Goal: Task Accomplishment & Management: Use online tool/utility

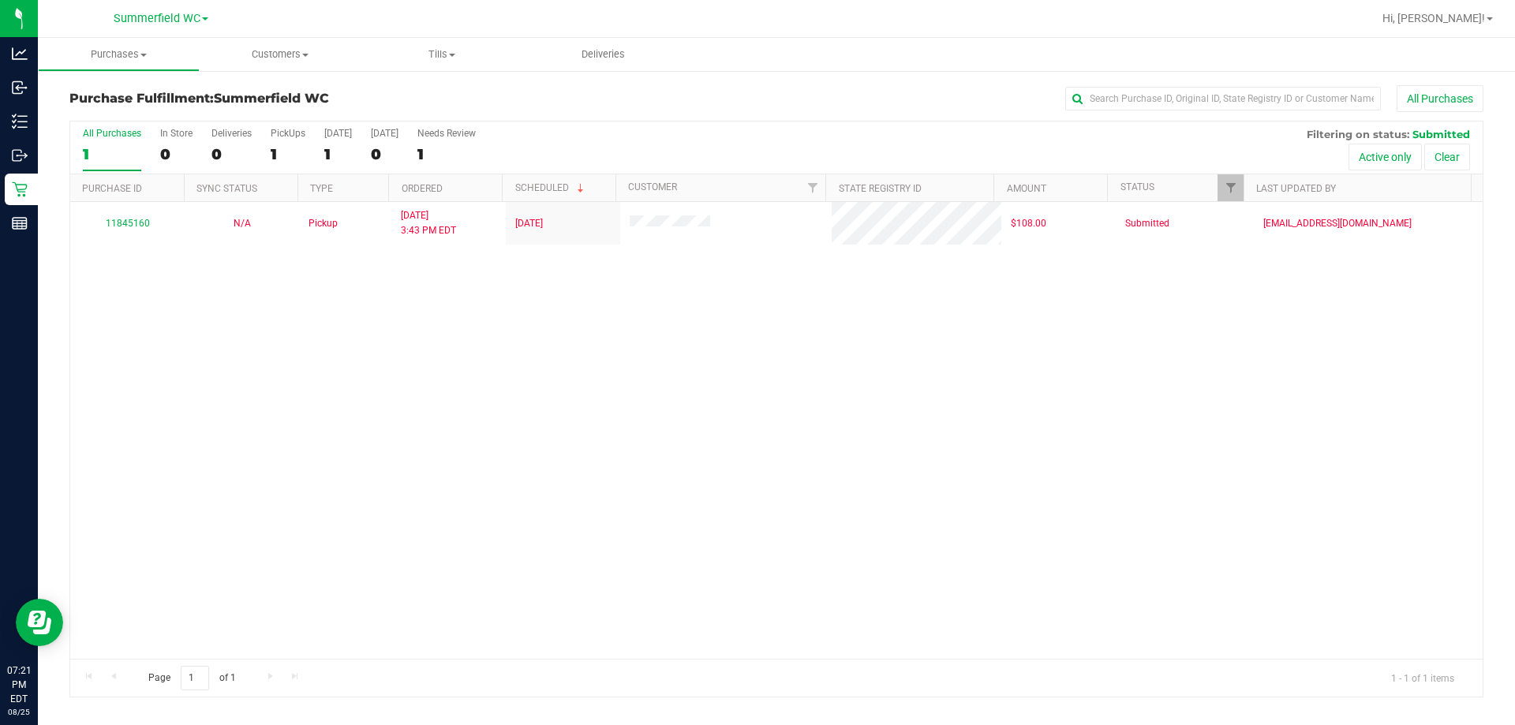
click at [712, 431] on div "11845160 N/A Pickup 8/25/2025 3:43 PM EDT 8/25/2025 $108.00 Submitted svossos@l…" at bounding box center [776, 430] width 1412 height 457
click at [697, 650] on div "11845160 N/A Pickup 8/25/2025 3:43 PM EDT 8/25/2025 $108.00 Submitted svossos@l…" at bounding box center [776, 430] width 1412 height 457
click at [528, 352] on div "11845160 N/A Pickup 8/25/2025 3:43 PM EDT 8/25/2025 $108.00 Submitted svossos@l…" at bounding box center [776, 430] width 1412 height 457
drag, startPoint x: 686, startPoint y: 615, endPoint x: 680, endPoint y: 607, distance: 10.1
click at [686, 614] on div "11845160 N/A Pickup 8/25/2025 3:43 PM EDT 8/25/2025 $108.00 Submitted svossos@l…" at bounding box center [776, 430] width 1412 height 457
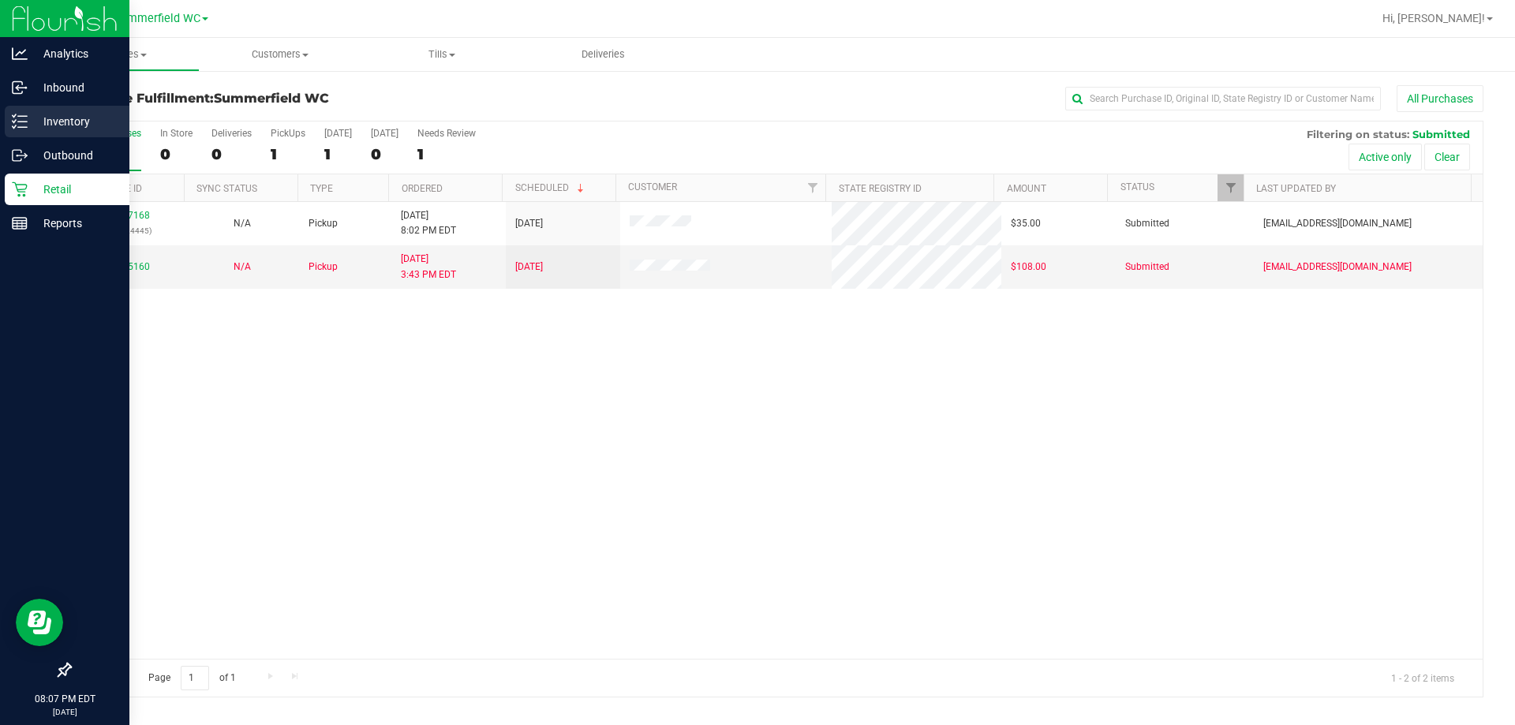
click at [63, 119] on p "Inventory" at bounding box center [75, 121] width 95 height 19
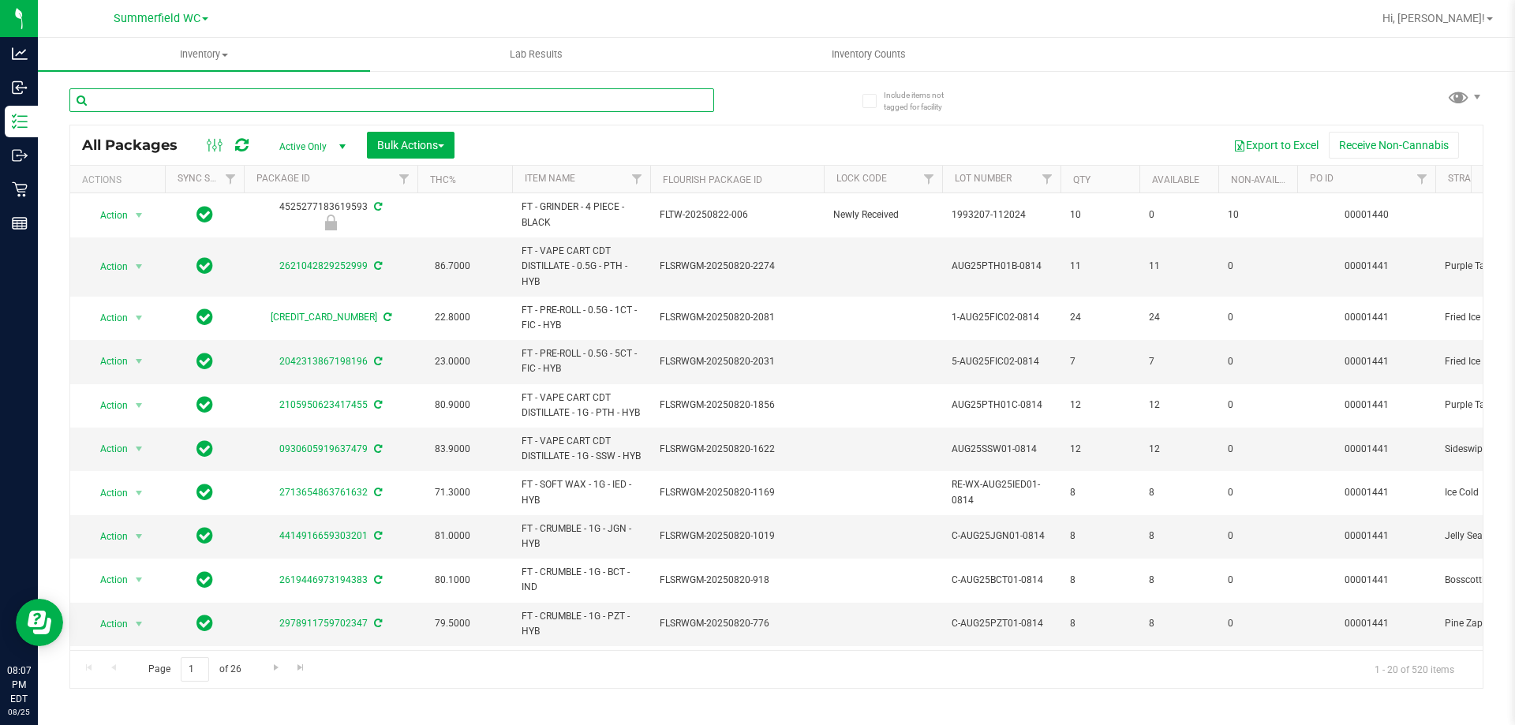
click at [216, 102] on input "text" at bounding box center [391, 100] width 645 height 24
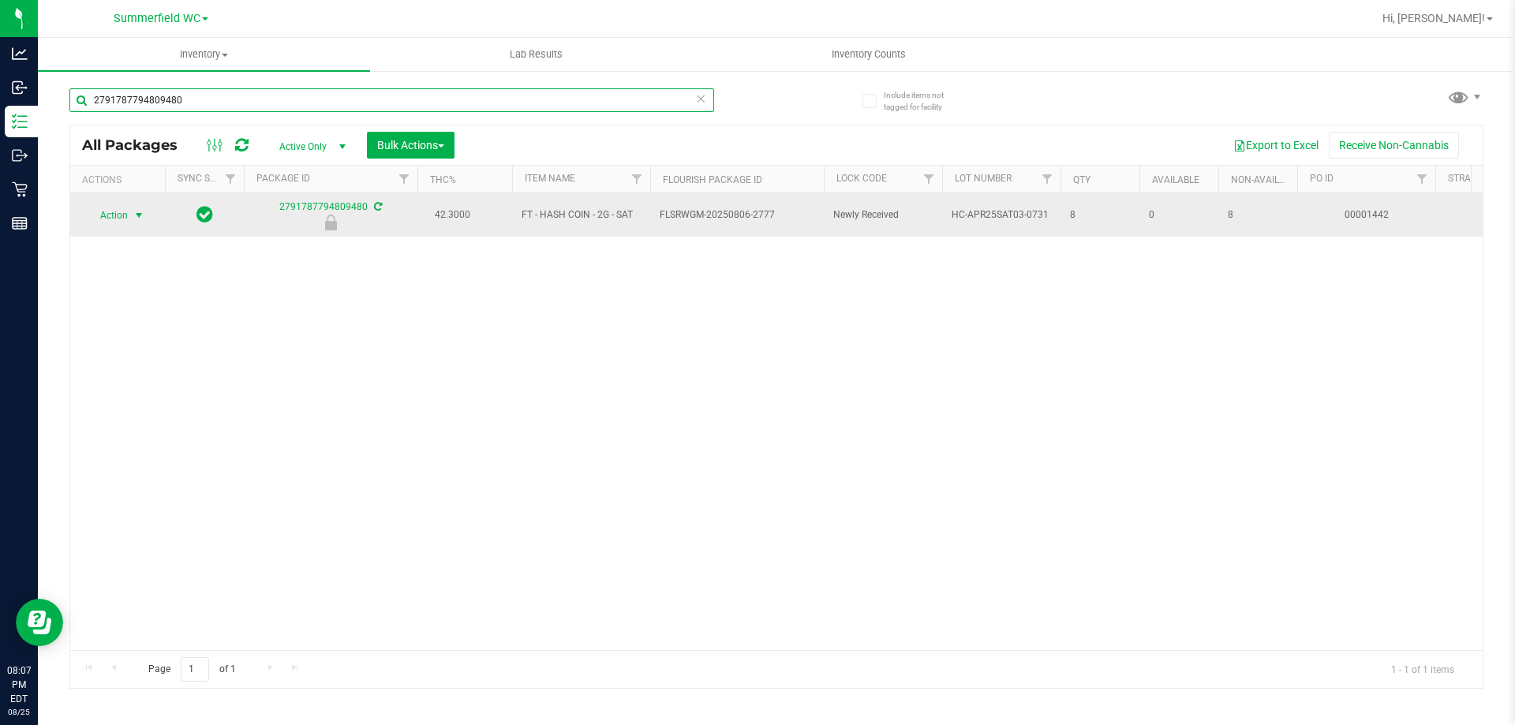
type input "2791787794809480"
click at [137, 216] on span "select" at bounding box center [139, 215] width 13 height 13
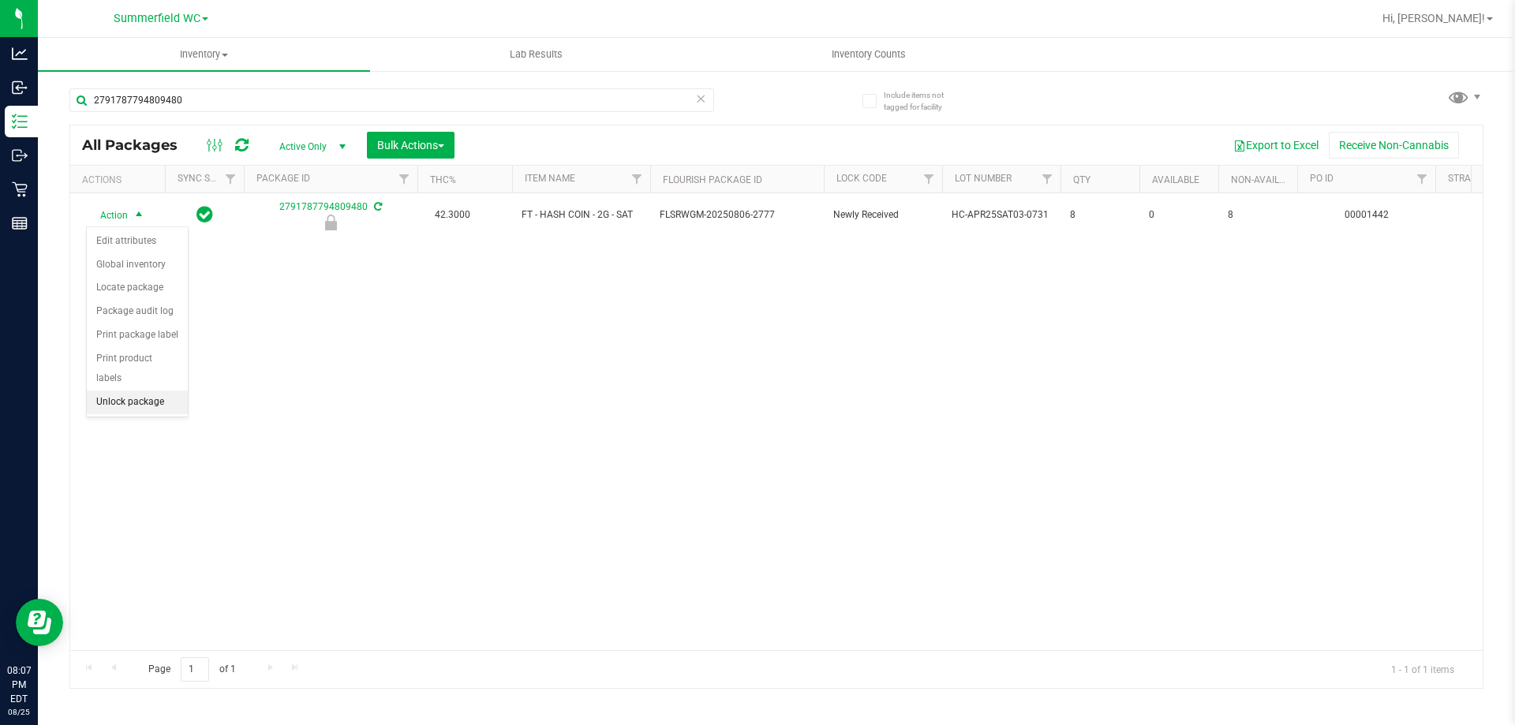
click at [126, 391] on li "Unlock package" at bounding box center [137, 403] width 101 height 24
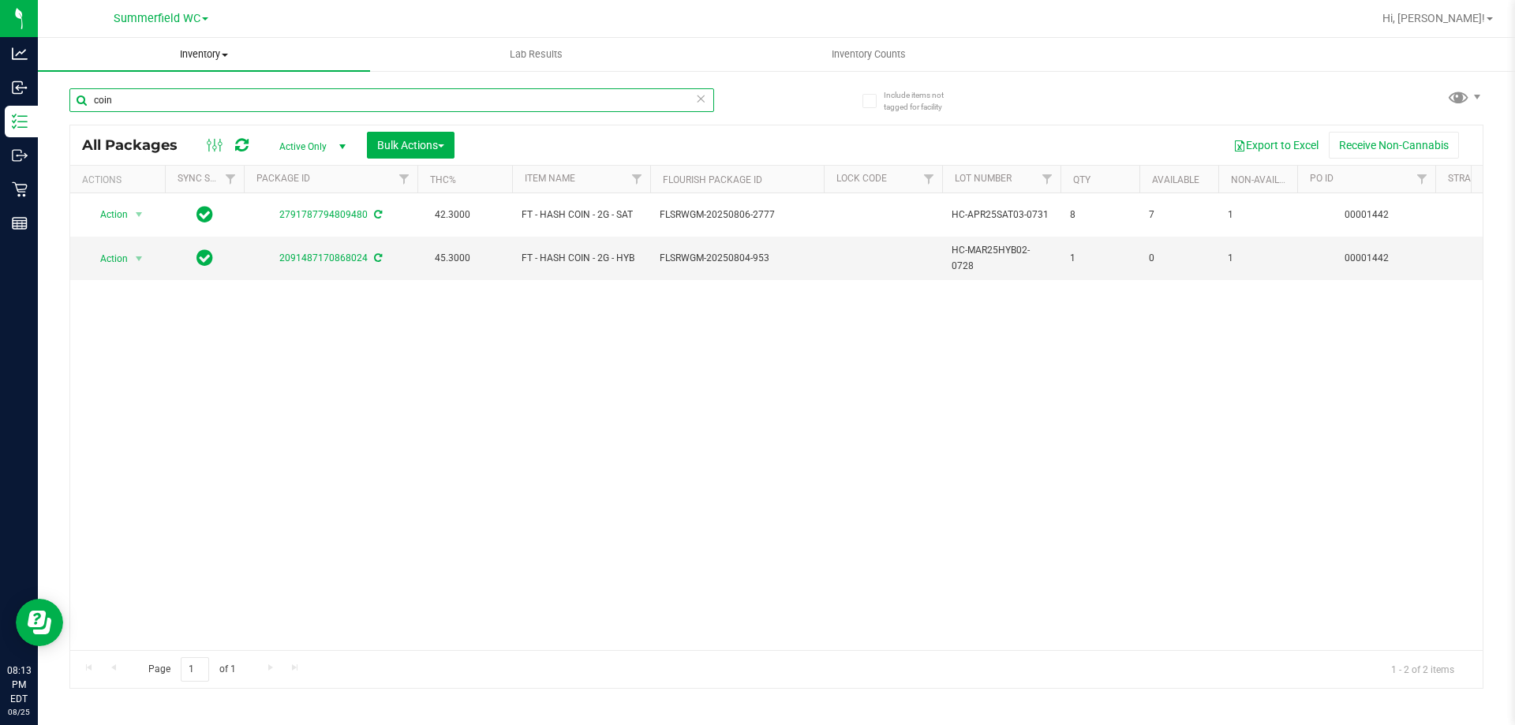
drag, startPoint x: 131, startPoint y: 92, endPoint x: 159, endPoint y: 43, distance: 55.5
click at [47, 92] on div "Include items not tagged for facility coin All Packages Active Only Active Only…" at bounding box center [776, 309] width 1477 height 481
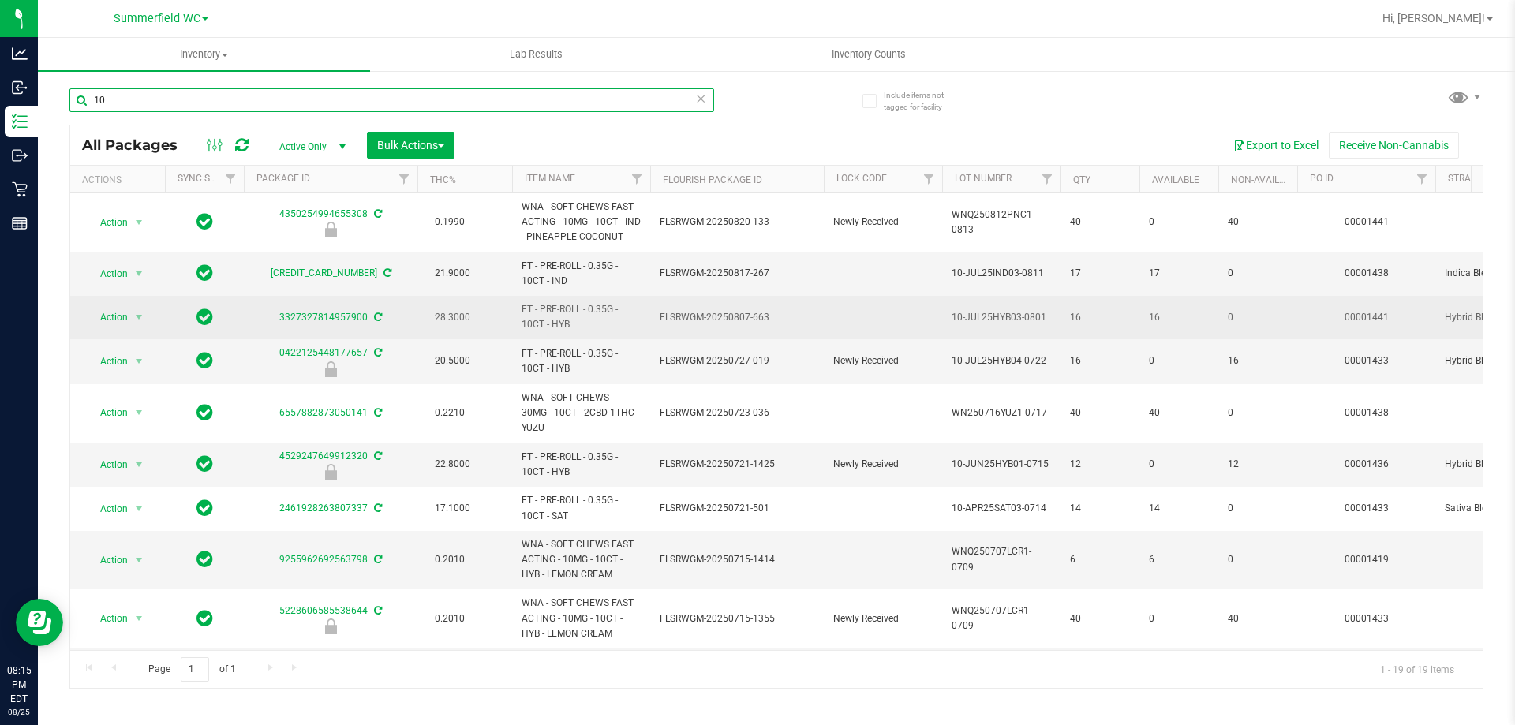
type input "1"
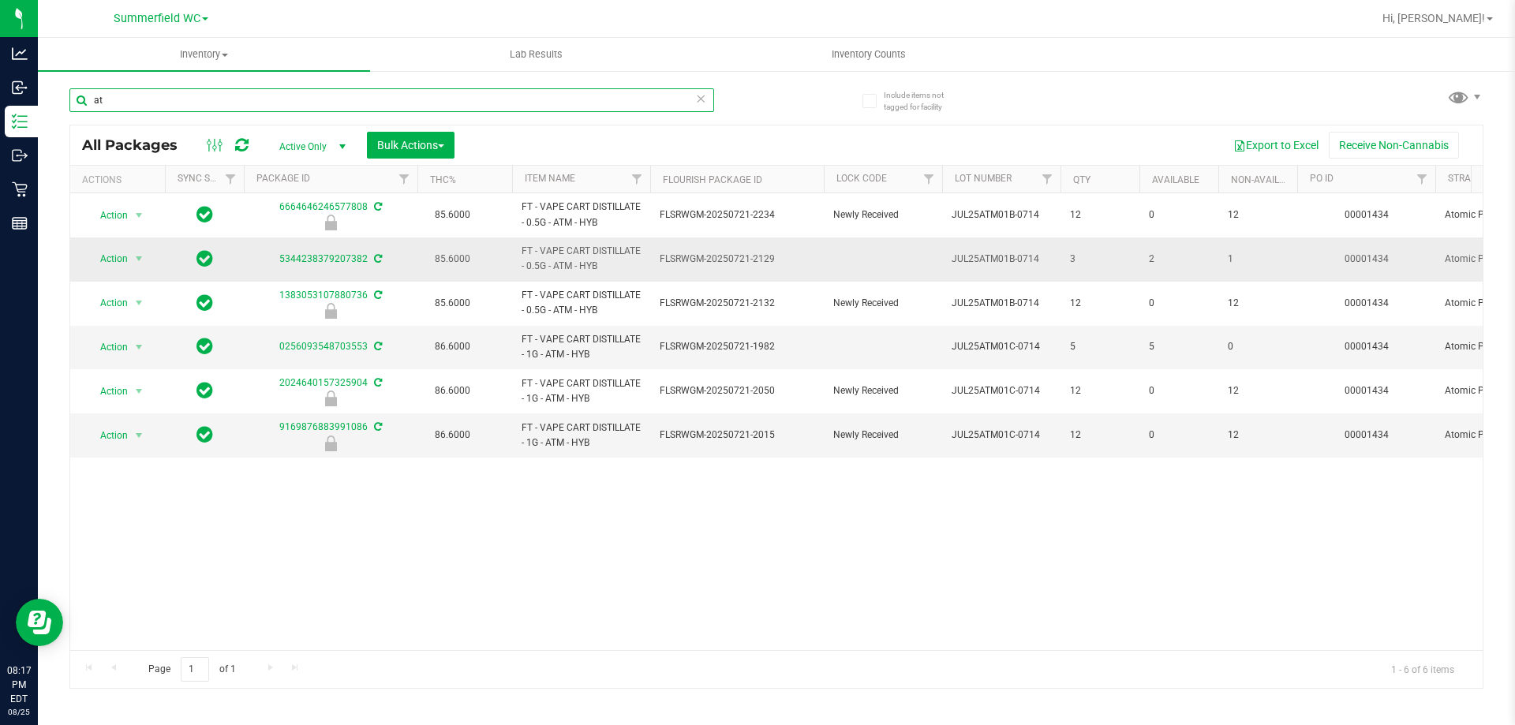
type input "a"
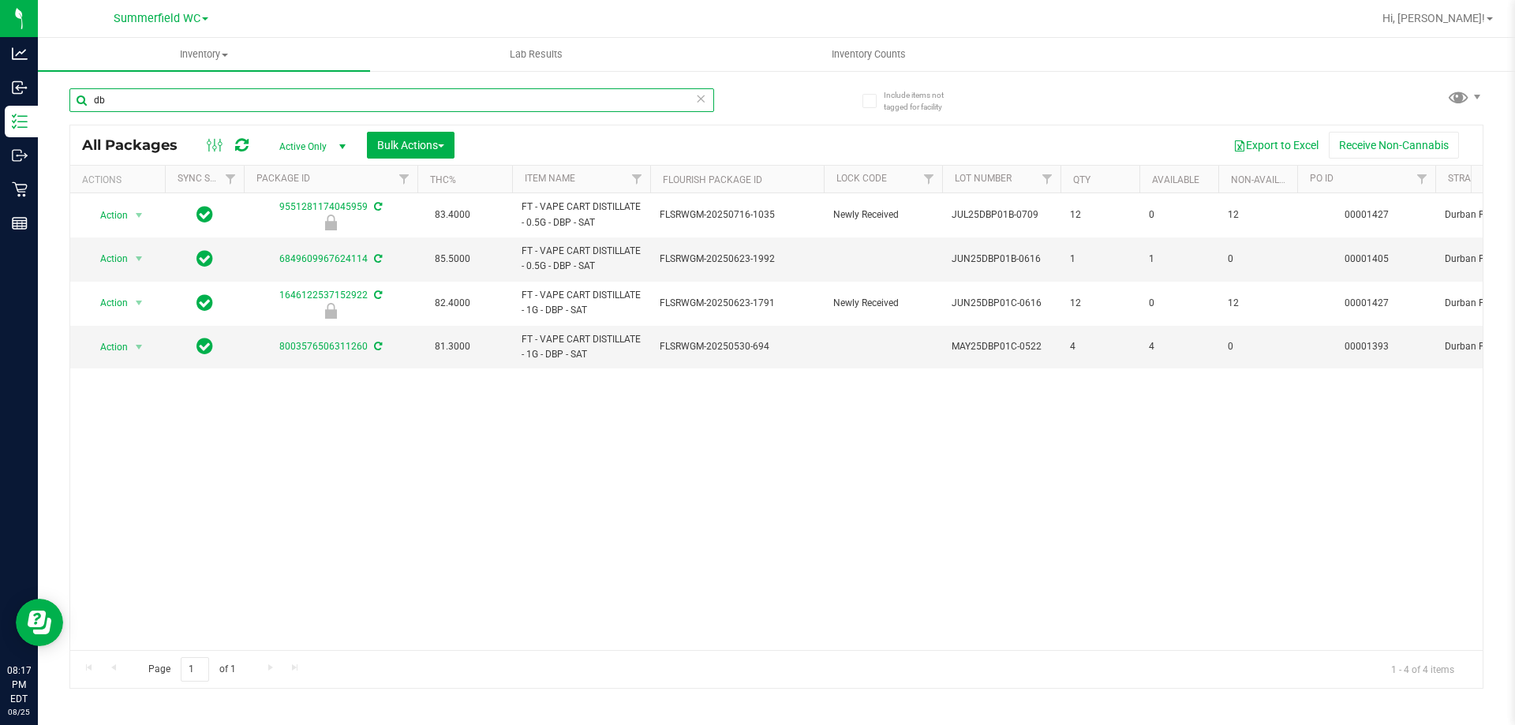
type input "d"
type input "m"
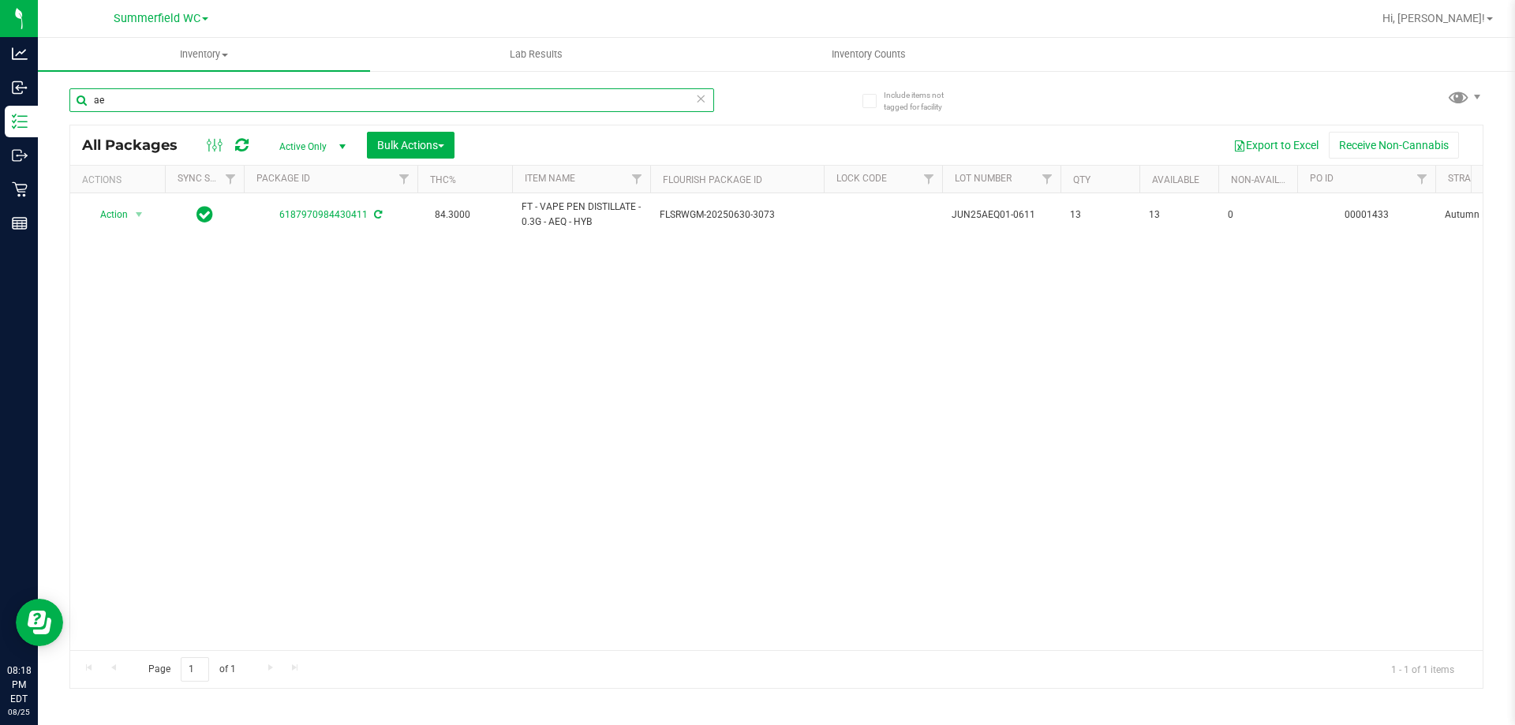
type input "a"
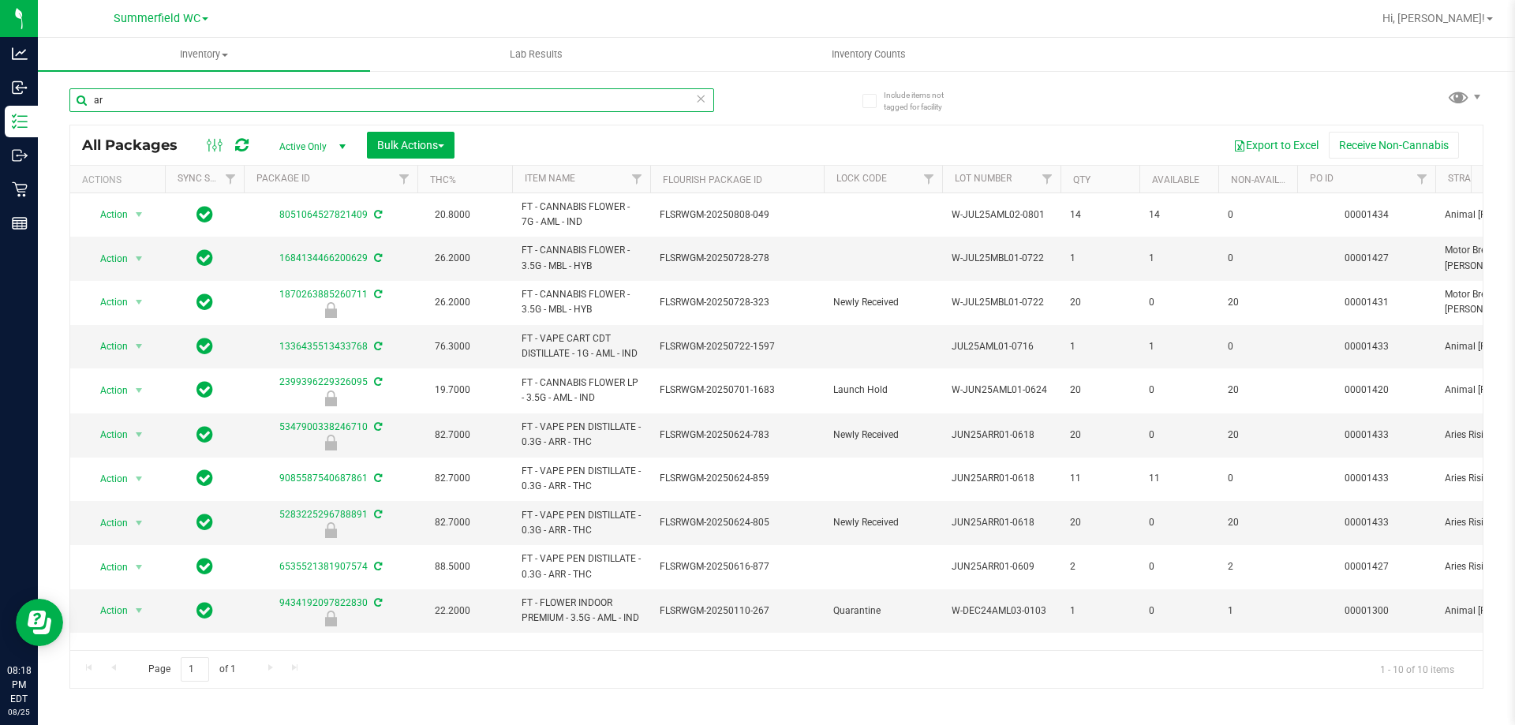
type input "a"
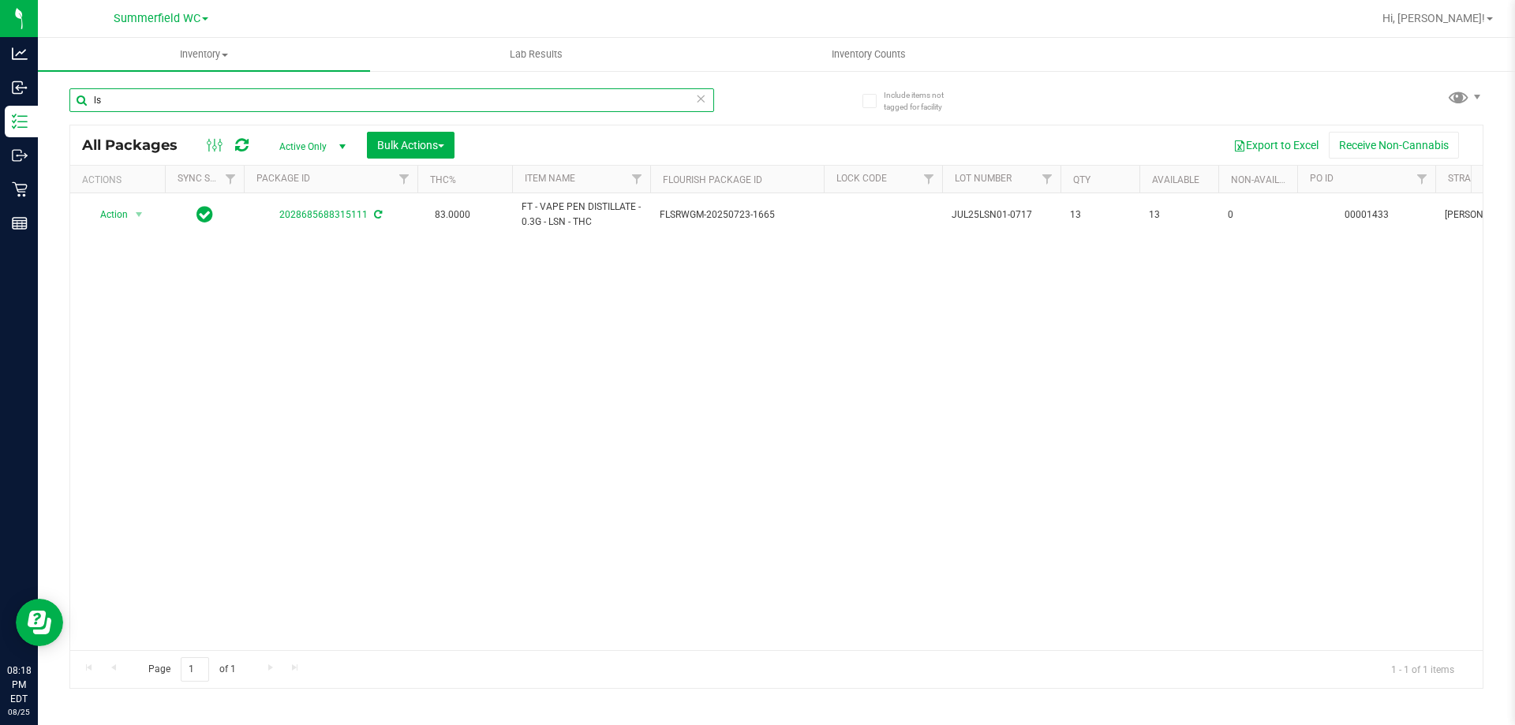
type input "l"
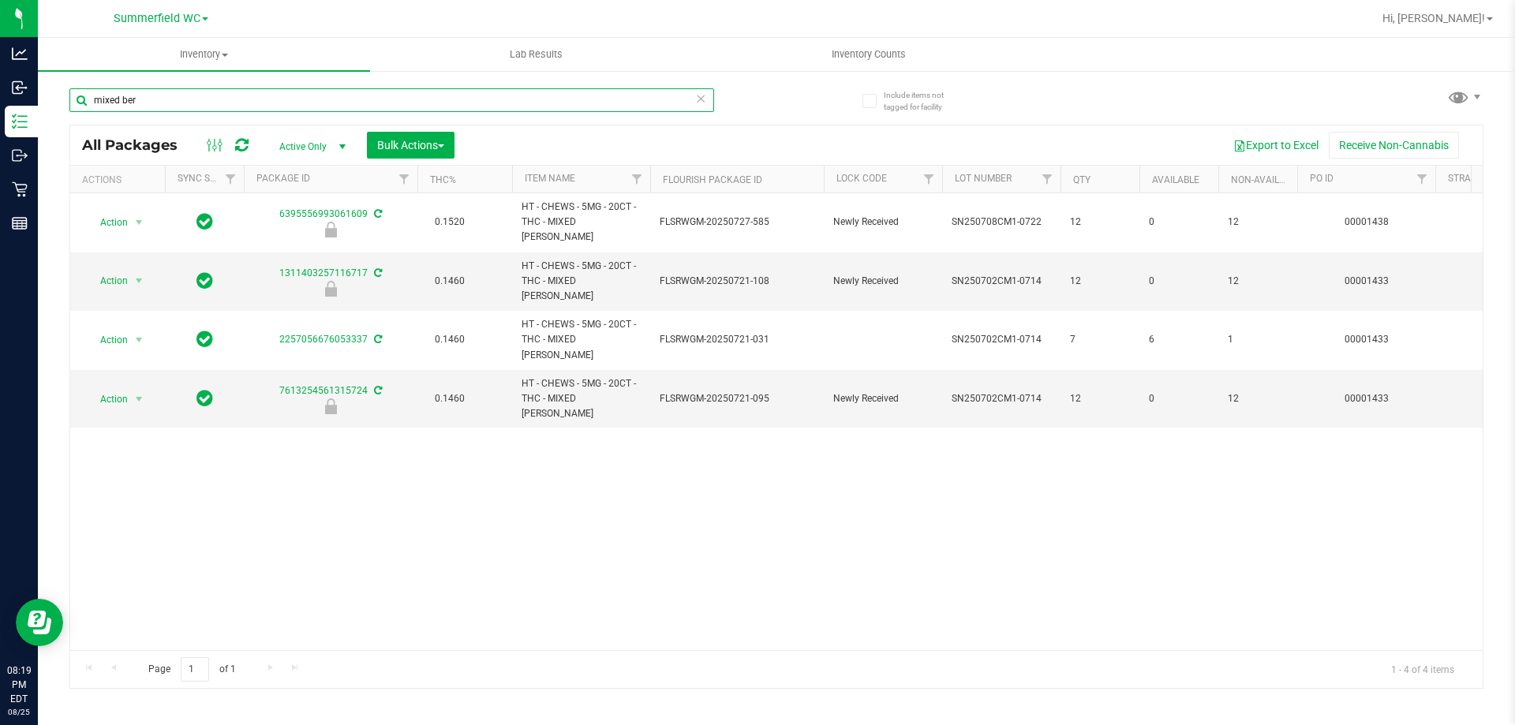
type input "mixed ber"
